Goal: Find specific page/section: Find specific page/section

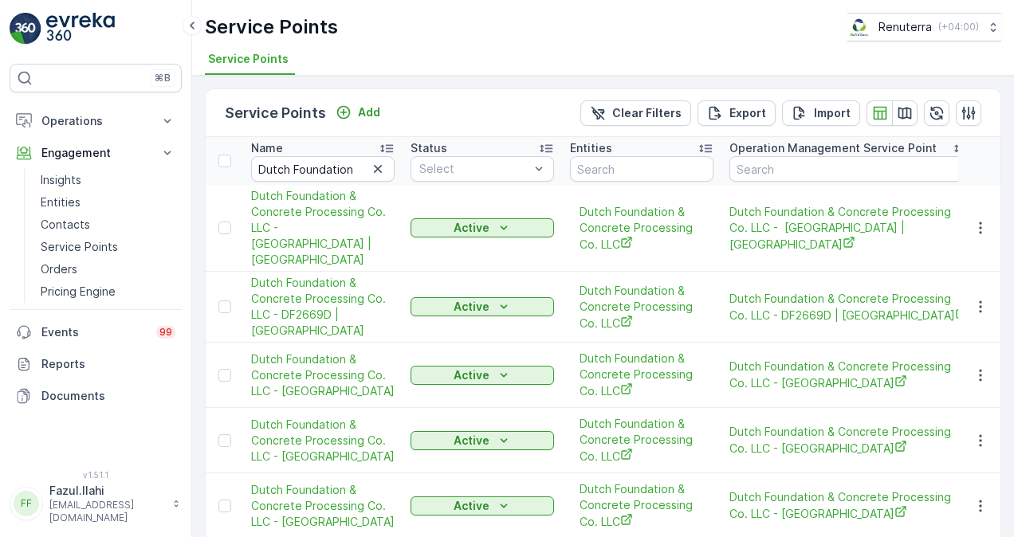
scroll to position [558, 0]
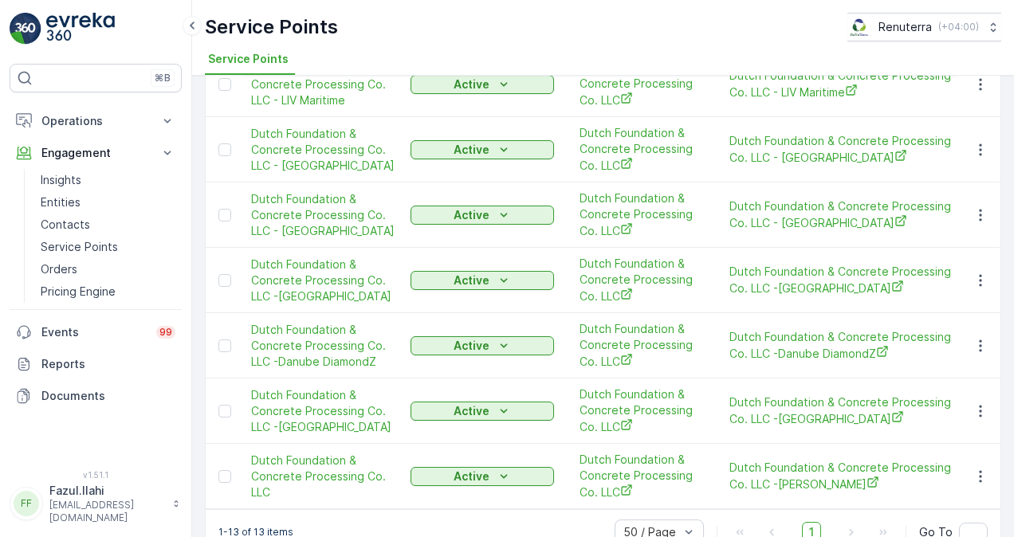
click at [494, 444] on td "Active" at bounding box center [481, 476] width 159 height 65
click at [188, 30] on icon at bounding box center [192, 25] width 18 height 19
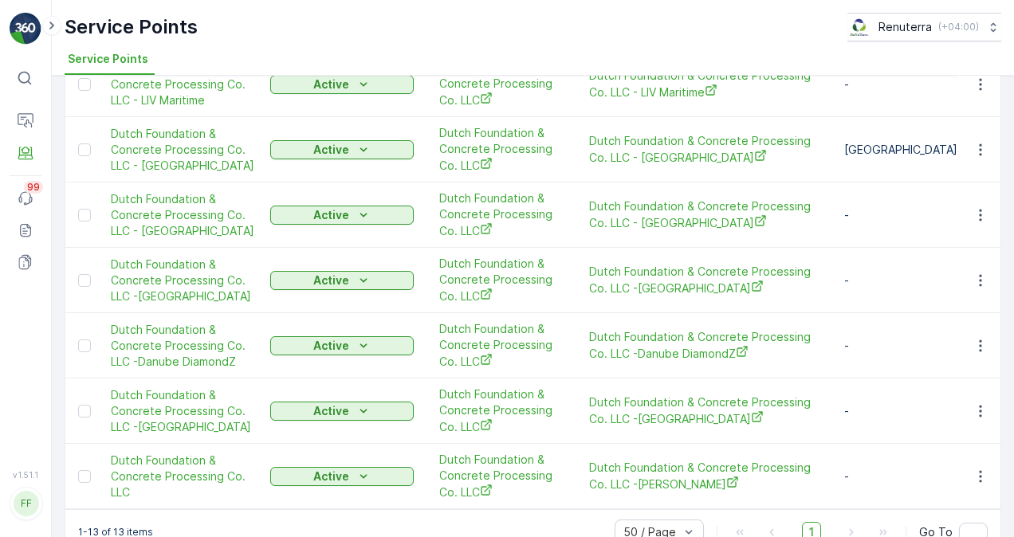
click at [257, 202] on td "Dutch Foundation & Concrete Processing Co. LLC - [GEOGRAPHIC_DATA]" at bounding box center [182, 215] width 159 height 65
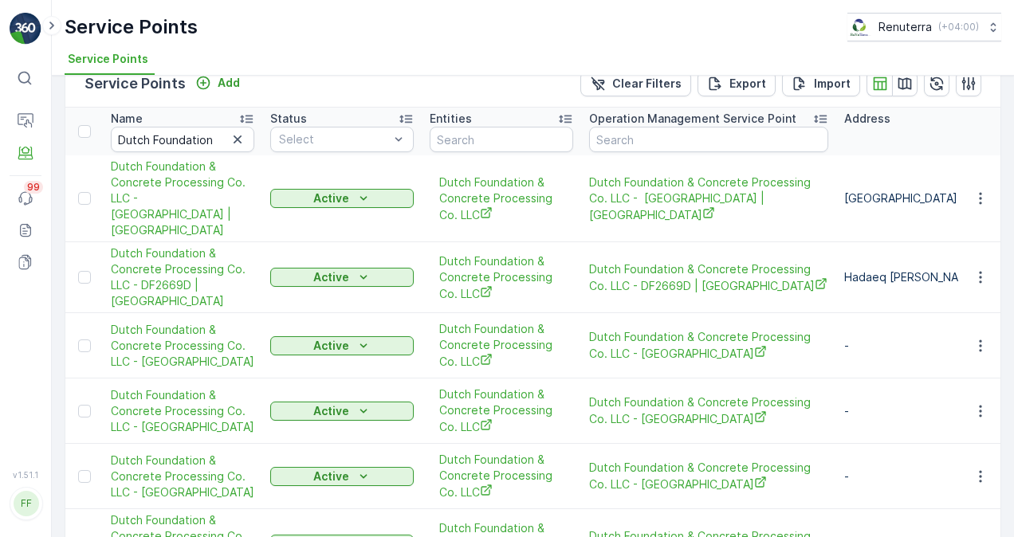
scroll to position [0, 0]
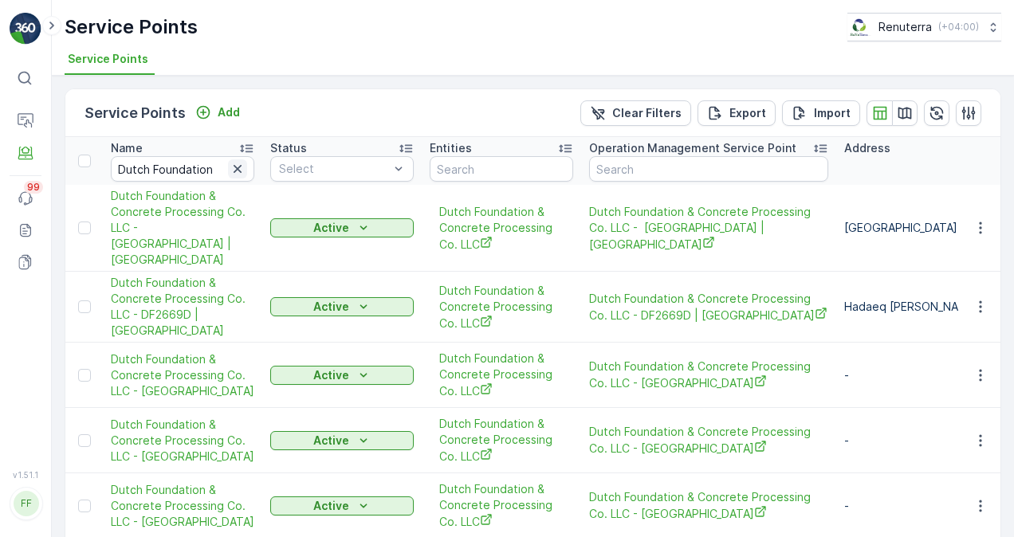
click at [236, 174] on icon "button" at bounding box center [238, 169] width 16 height 16
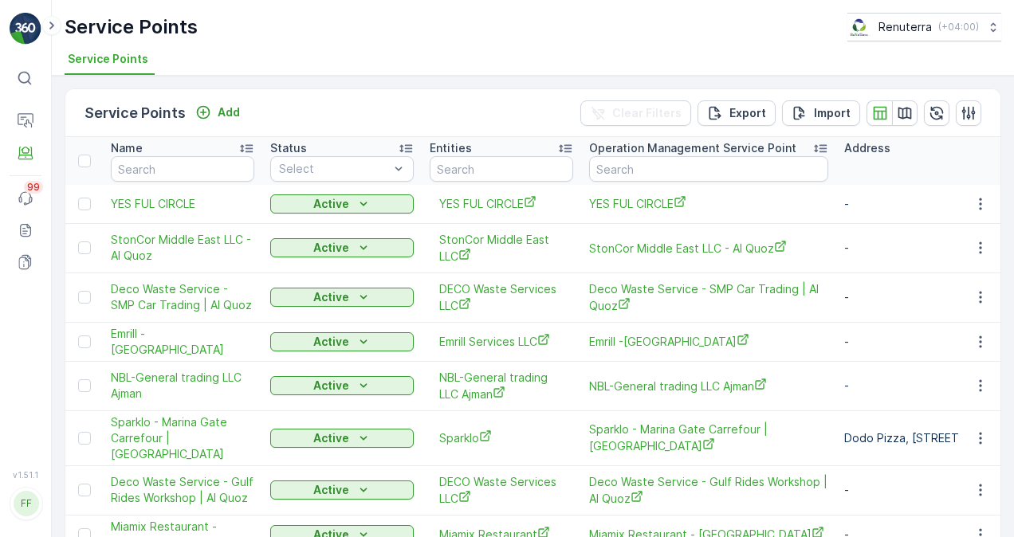
click at [347, 65] on ul "Service Points" at bounding box center [527, 61] width 924 height 27
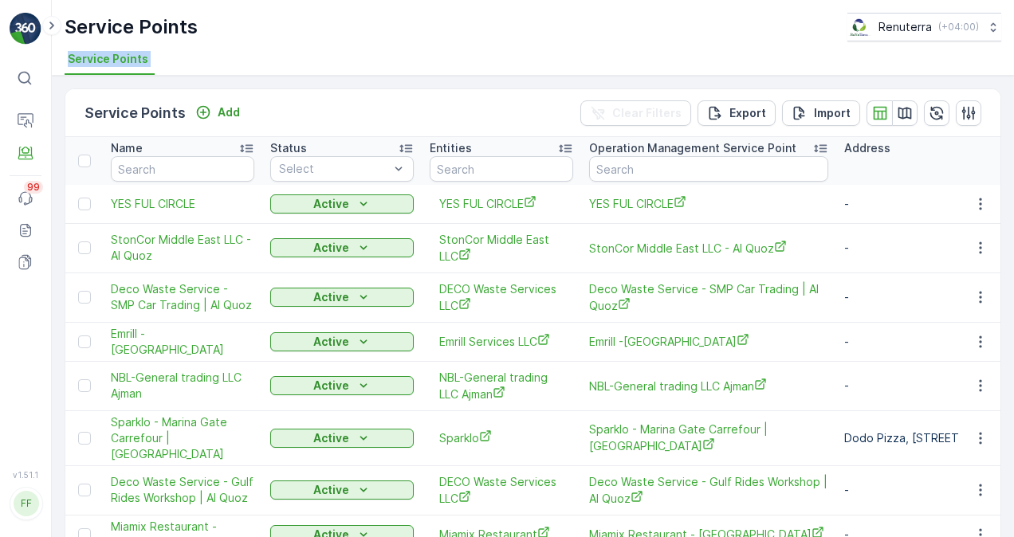
click at [347, 65] on ul "Service Points" at bounding box center [527, 61] width 924 height 27
drag, startPoint x: 347, startPoint y: 65, endPoint x: 298, endPoint y: 102, distance: 61.5
click at [298, 102] on div "Service Points Add Clear Filters Export Import" at bounding box center [532, 113] width 935 height 48
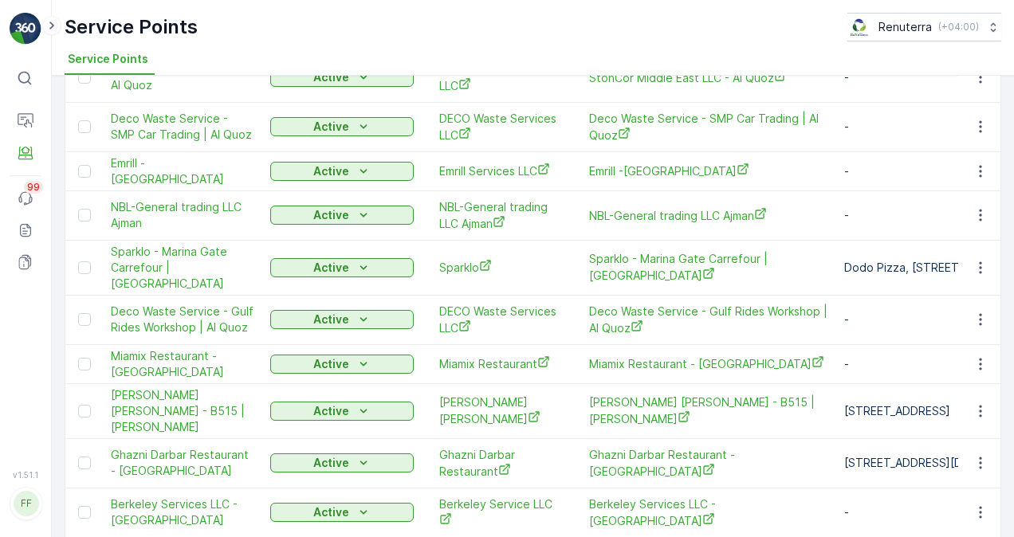
scroll to position [575, 0]
